Goal: Task Accomplishment & Management: Manage account settings

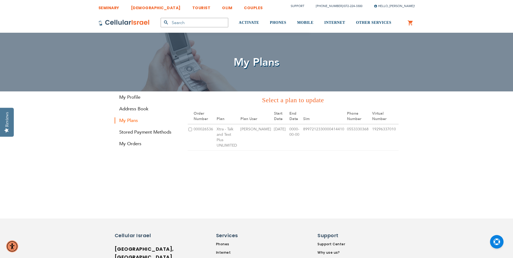
click at [190, 130] on input "checkbox" at bounding box center [191, 130] width 4 height 4
checkbox input "true"
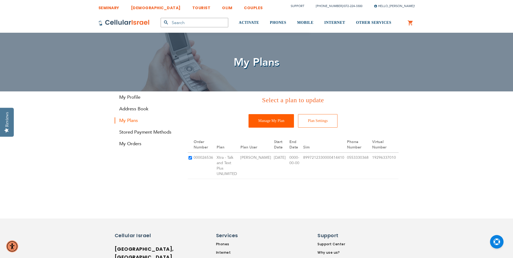
click at [266, 119] on input "Manage My Plan" at bounding box center [271, 121] width 45 height 14
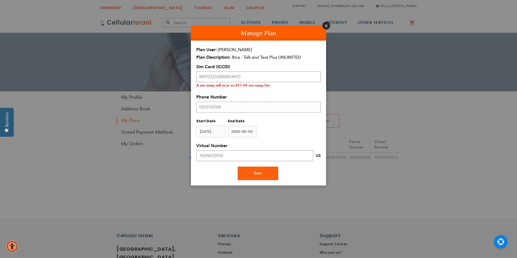
click at [325, 25] on button "Close" at bounding box center [327, 26] width 8 height 8
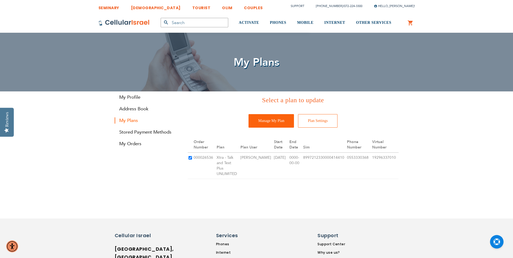
click at [426, 141] on div "SEMINARY YESHIVA TOURIST OLIM COUPLES Support [PHONE_NUMBER] / [PHONE_NUMBER] H…" at bounding box center [256, 228] width 513 height 456
click at [331, 123] on input "Plan Settings" at bounding box center [318, 121] width 40 height 14
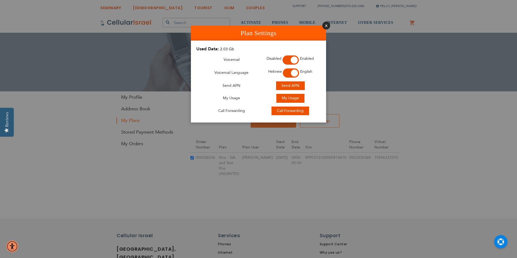
click at [326, 27] on button "Close" at bounding box center [327, 26] width 8 height 8
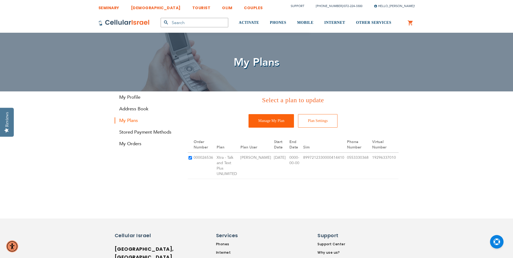
click at [469, 144] on div "SEMINARY YESHIVA TOURIST OLIM COUPLES Support [PHONE_NUMBER] / [PHONE_NUMBER] H…" at bounding box center [256, 228] width 513 height 456
click at [468, 158] on div "SEMINARY YESHIVA TOURIST OLIM COUPLES Support [PHONE_NUMBER] / [PHONE_NUMBER] H…" at bounding box center [256, 228] width 513 height 456
click at [473, 132] on div "SEMINARY YESHIVA TOURIST OLIM COUPLES Support [PHONE_NUMBER] / [PHONE_NUMBER] H…" at bounding box center [256, 228] width 513 height 456
